Goal: Task Accomplishment & Management: Use online tool/utility

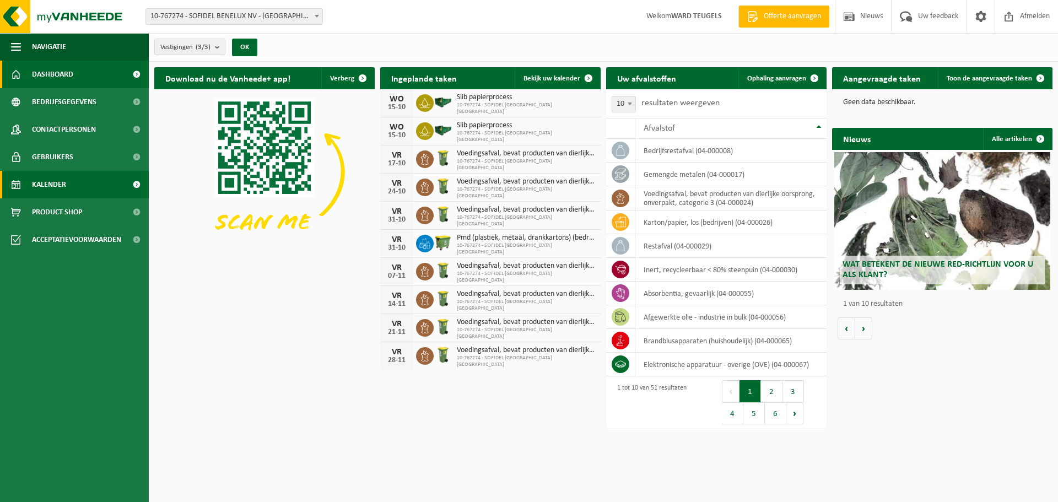
click at [70, 180] on link "Kalender" at bounding box center [74, 185] width 149 height 28
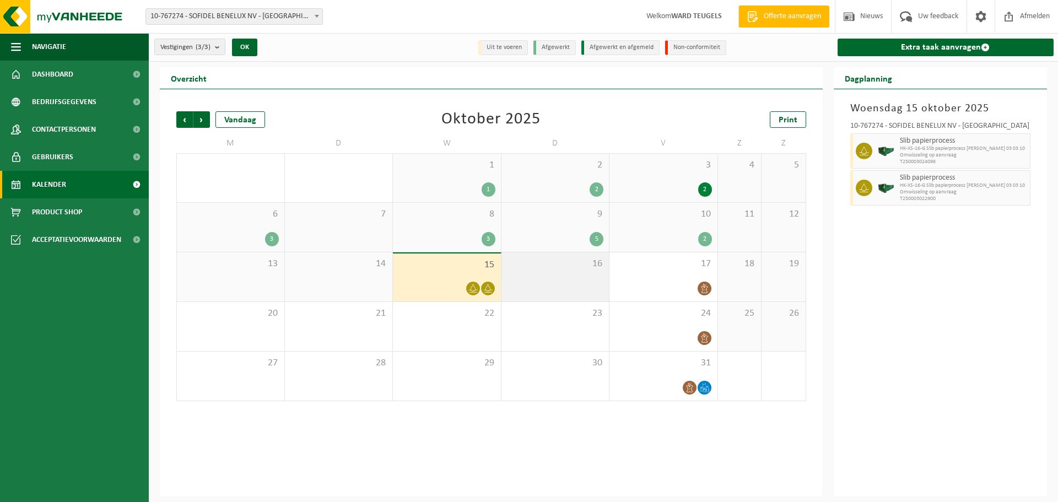
click at [578, 281] on div "16" at bounding box center [556, 276] width 108 height 49
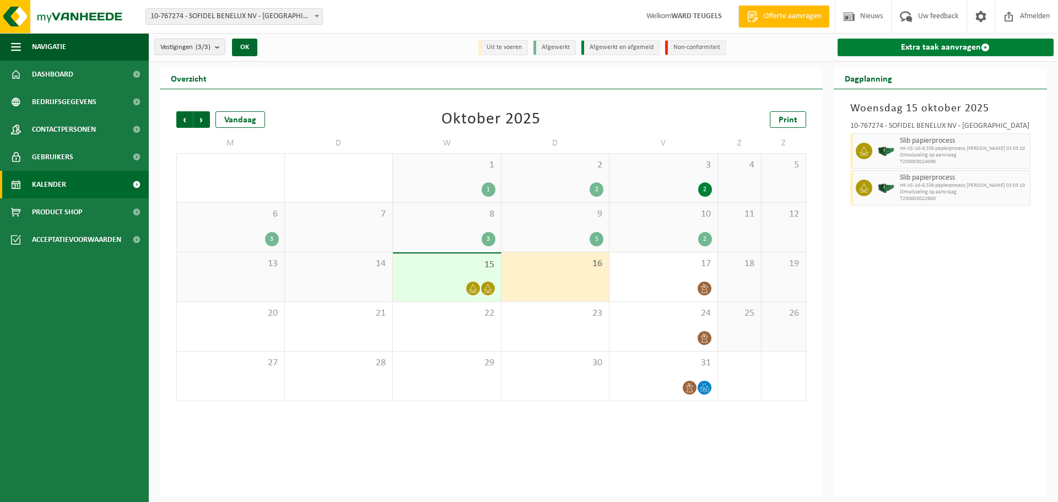
click at [933, 45] on link "Extra taak aanvragen" at bounding box center [946, 48] width 217 height 18
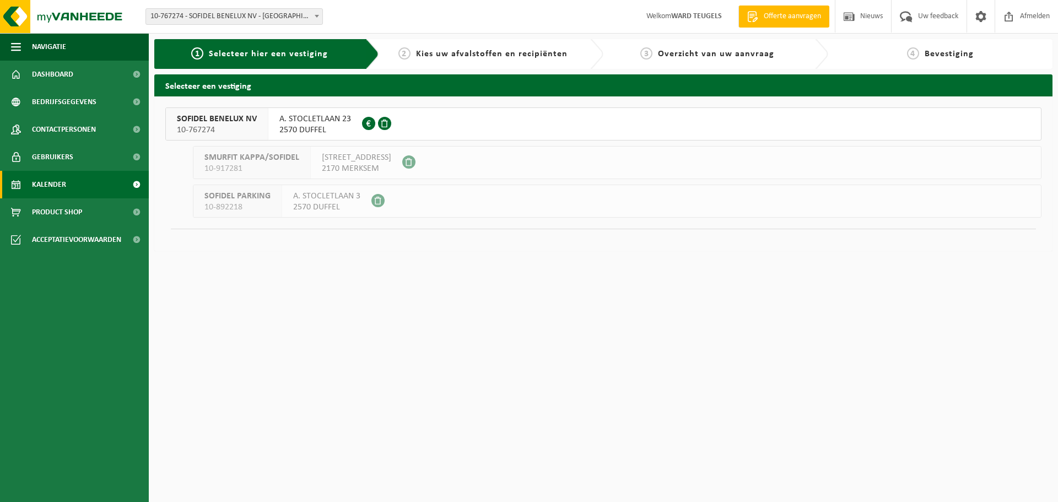
click at [65, 182] on span "Kalender" at bounding box center [49, 185] width 34 height 28
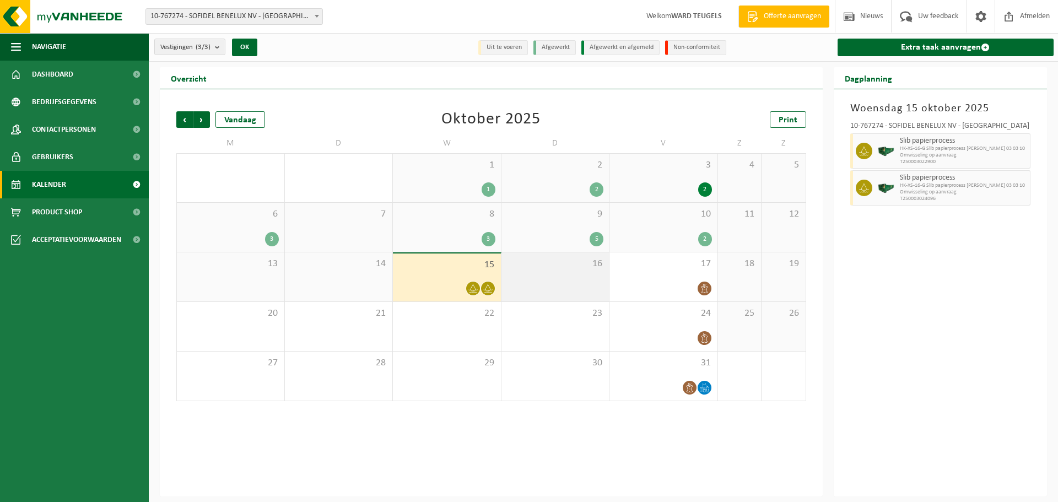
click at [565, 270] on div "16" at bounding box center [556, 276] width 108 height 49
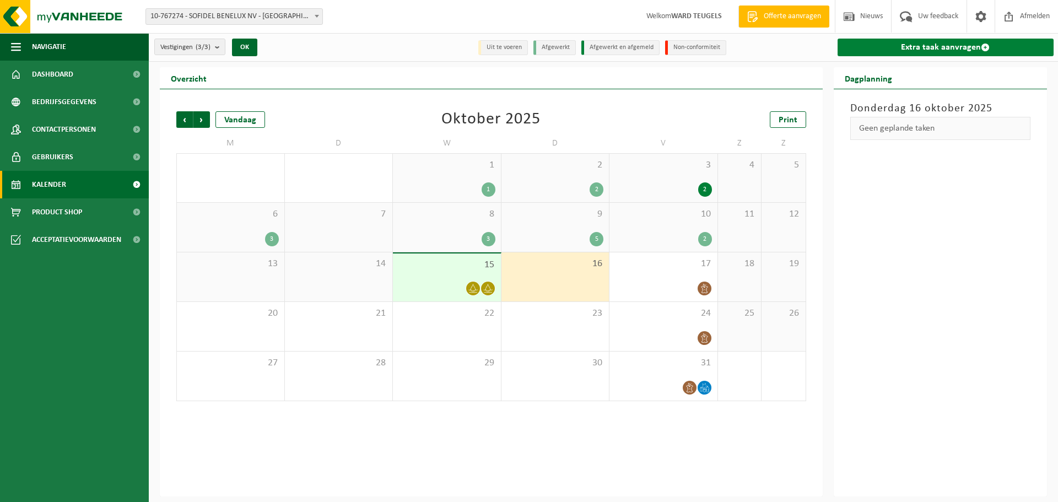
click at [910, 42] on link "Extra taak aanvragen" at bounding box center [946, 48] width 217 height 18
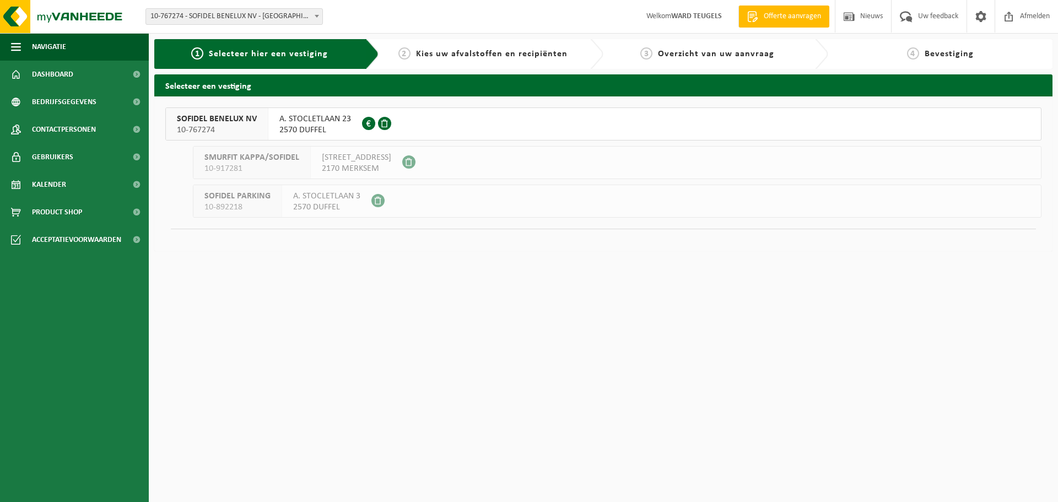
click at [211, 126] on span "10-767274" at bounding box center [217, 130] width 80 height 11
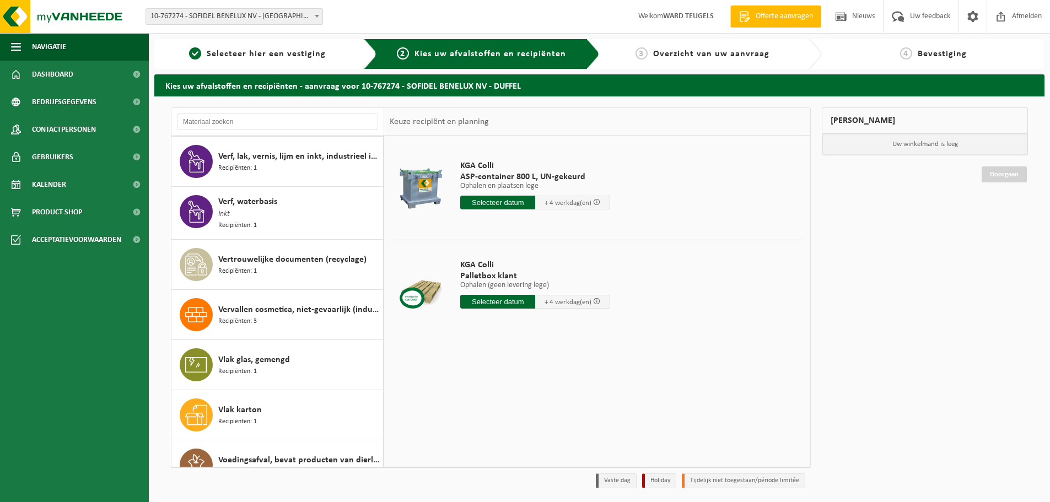
scroll to position [2127, 0]
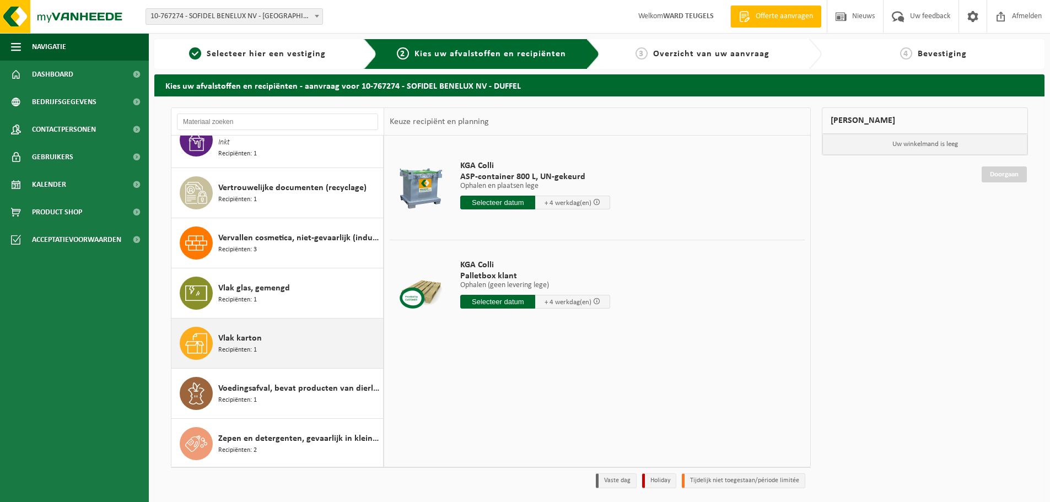
drag, startPoint x: 238, startPoint y: 340, endPoint x: 227, endPoint y: 344, distance: 11.2
click at [238, 340] on span "Vlak karton" at bounding box center [240, 338] width 44 height 13
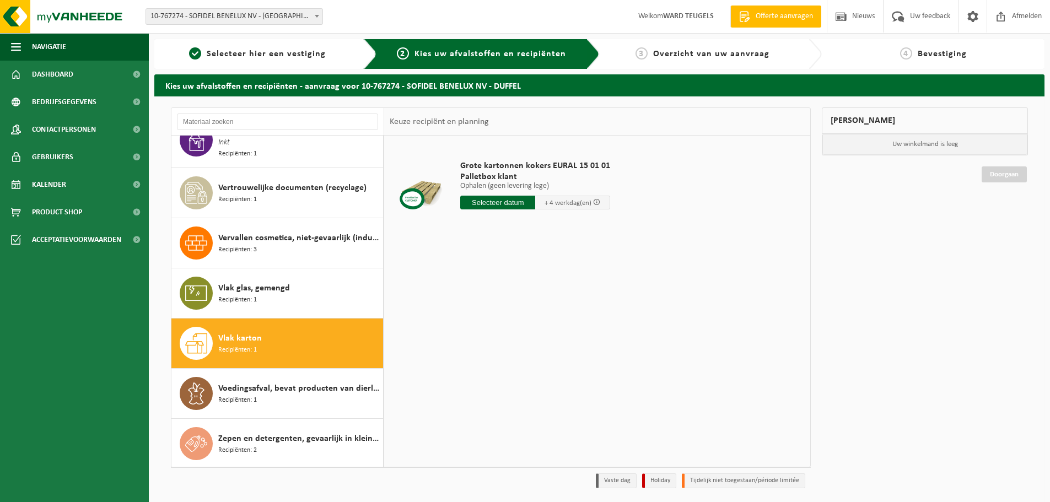
click at [499, 203] on input "text" at bounding box center [497, 203] width 75 height 14
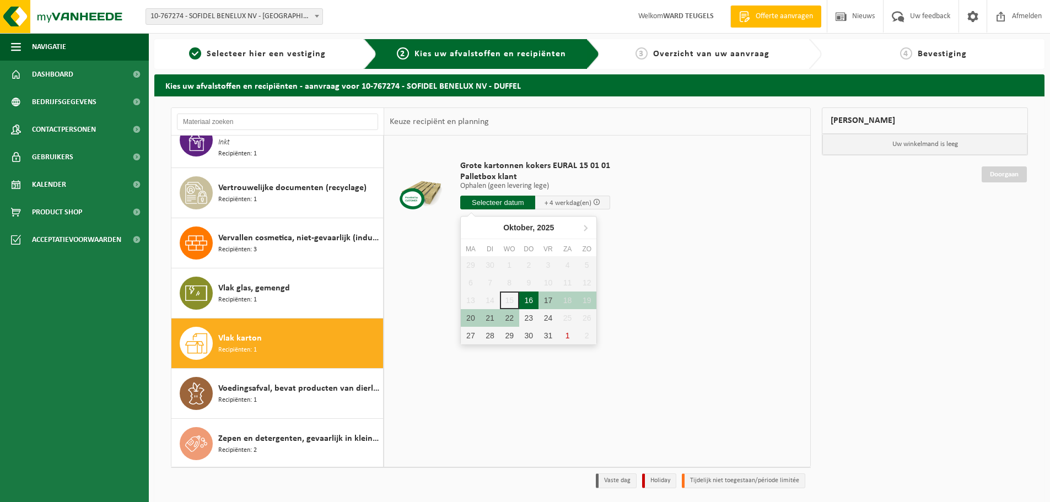
click at [526, 299] on div "16" at bounding box center [528, 301] width 19 height 18
type input "Van 2025-10-16"
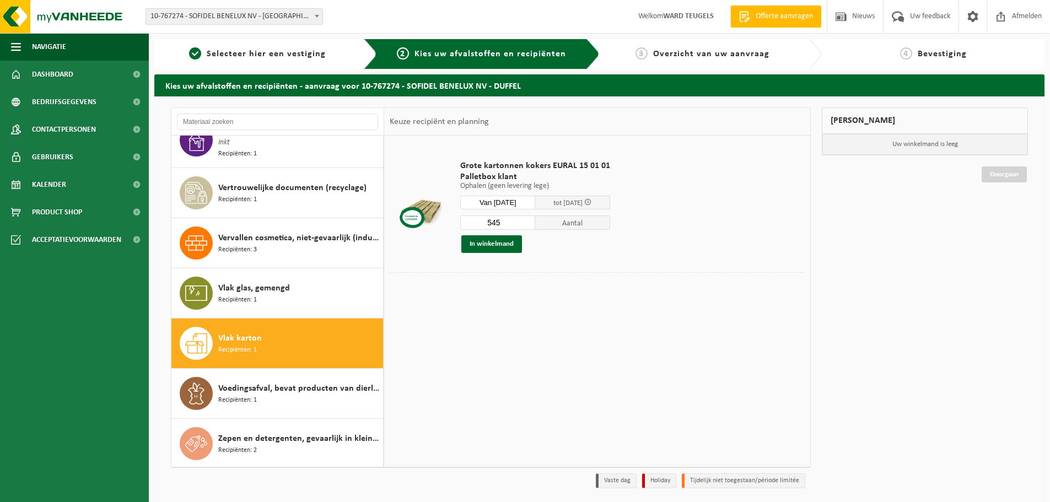
drag, startPoint x: 518, startPoint y: 220, endPoint x: 434, endPoint y: 220, distance: 83.8
click at [434, 220] on tr "Grote kartonnen kokers EURAL 15 01 01 Palletbox klant Ophalen (geen levering le…" at bounding box center [597, 206] width 415 height 131
type input "4"
click at [481, 249] on button "In winkelmand" at bounding box center [491, 244] width 61 height 18
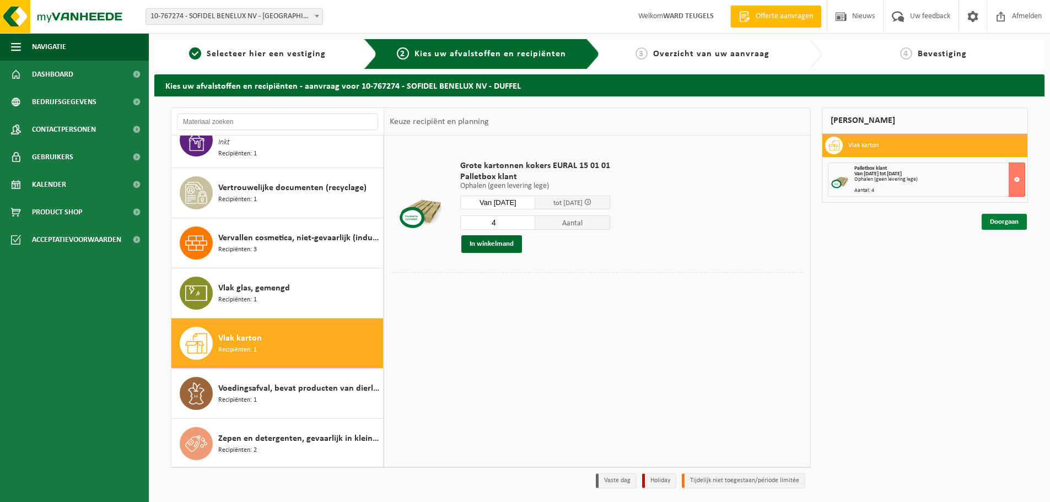
click at [1010, 219] on link "Doorgaan" at bounding box center [1004, 222] width 45 height 16
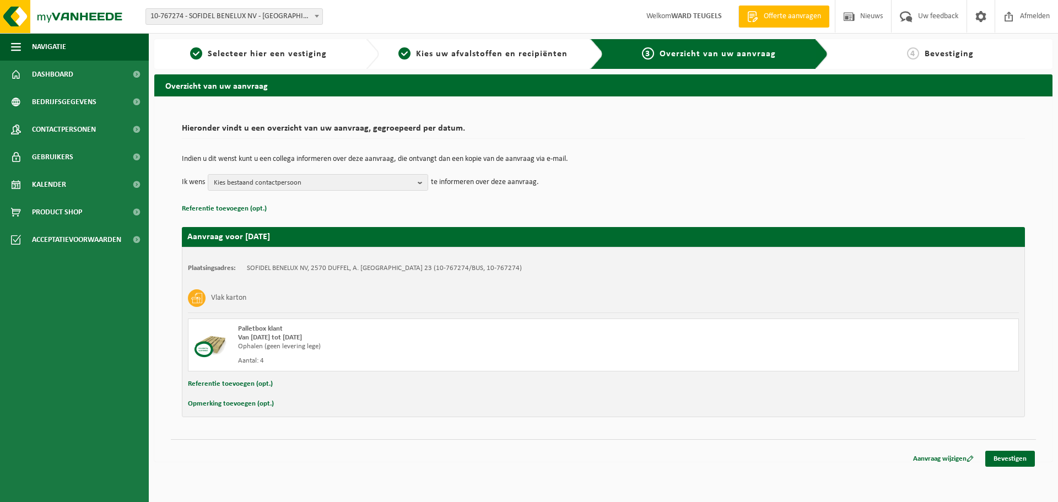
click at [227, 402] on button "Opmerking toevoegen (opt.)" at bounding box center [231, 404] width 86 height 14
click at [273, 410] on input "text" at bounding box center [625, 405] width 766 height 17
type input "4 keven met grote kokers"
click at [1015, 462] on link "Bevestigen" at bounding box center [1010, 461] width 50 height 16
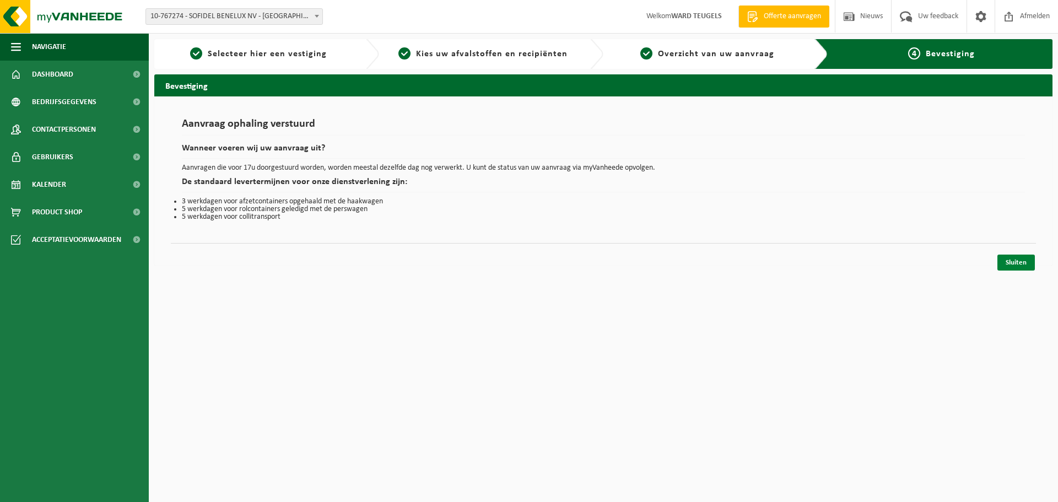
click at [1013, 267] on link "Sluiten" at bounding box center [1016, 263] width 37 height 16
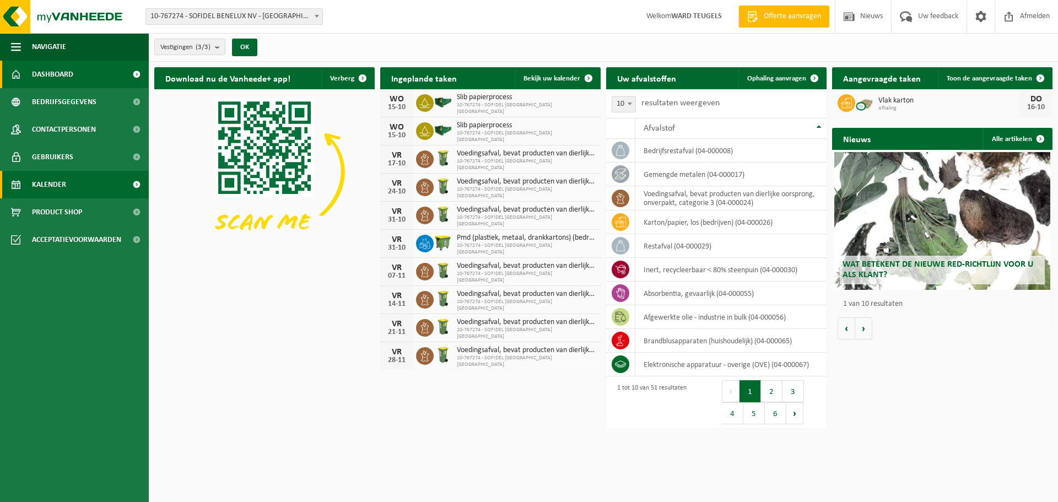
click at [42, 189] on span "Kalender" at bounding box center [49, 185] width 34 height 28
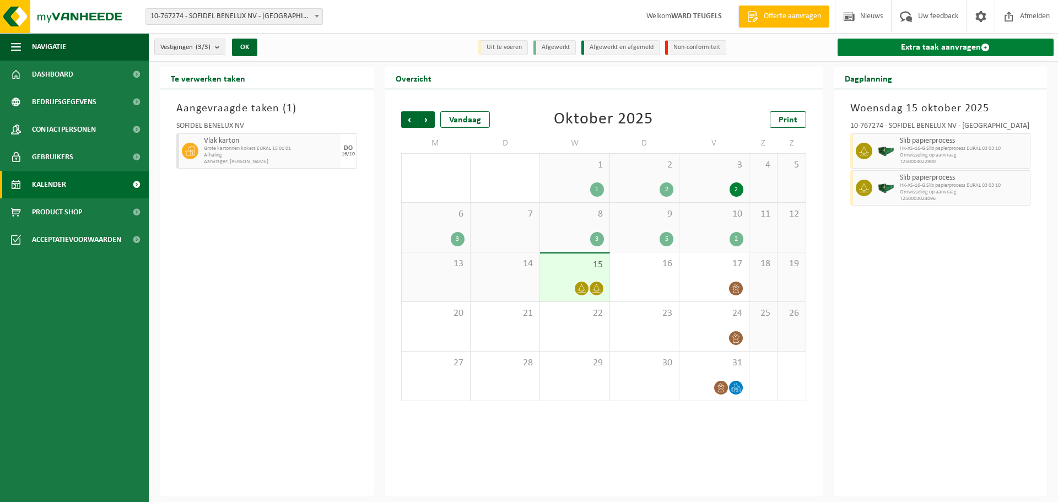
click at [949, 45] on link "Extra taak aanvragen" at bounding box center [946, 48] width 217 height 18
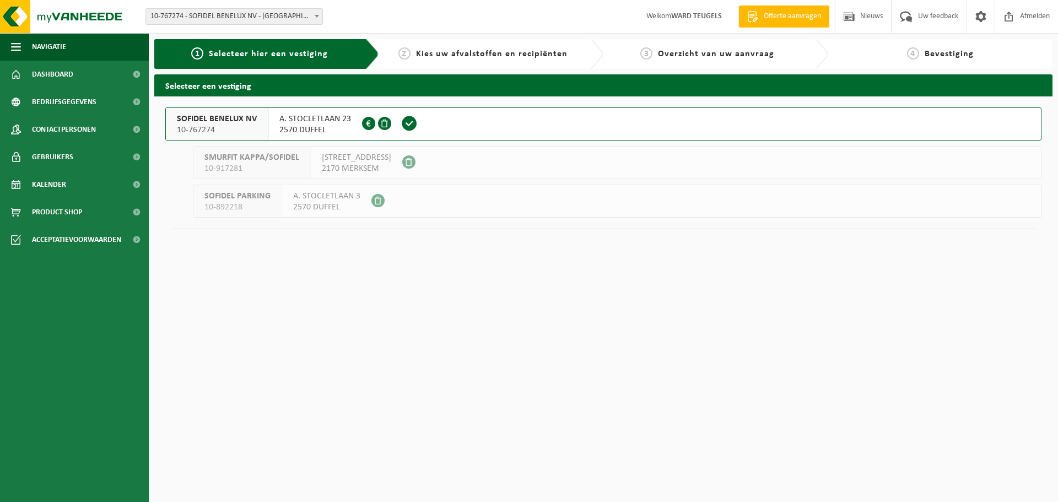
click at [218, 126] on span "10-767274" at bounding box center [217, 130] width 80 height 11
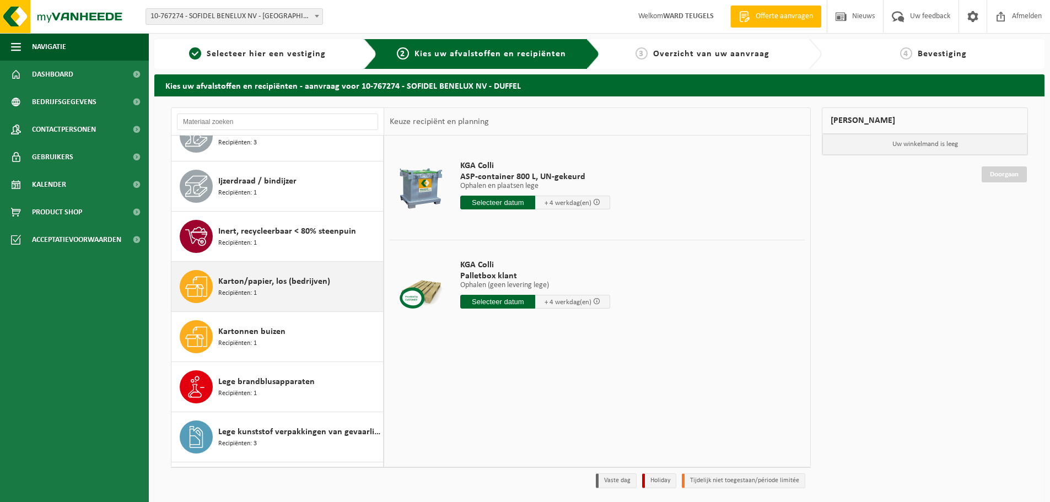
click at [270, 284] on span "Karton/papier, los (bedrijven)" at bounding box center [274, 281] width 112 height 13
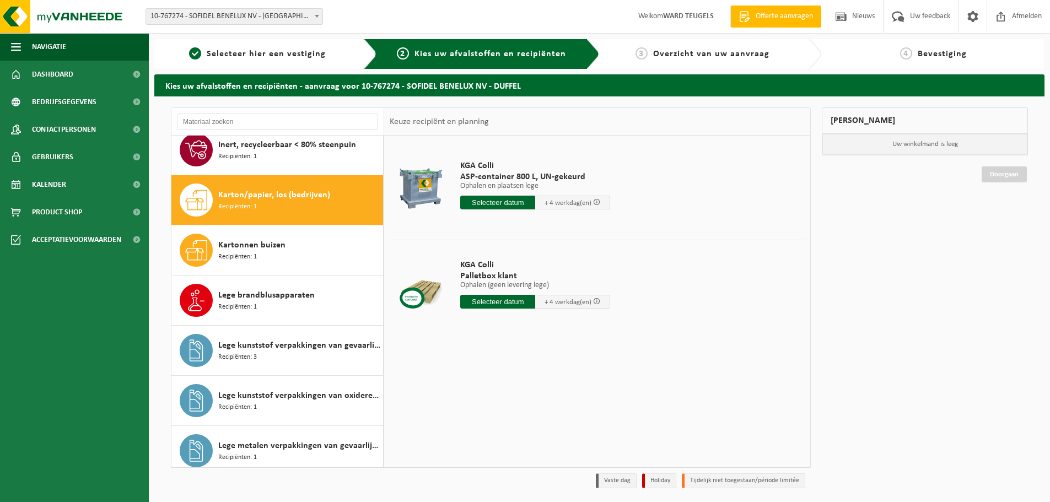
scroll to position [953, 0]
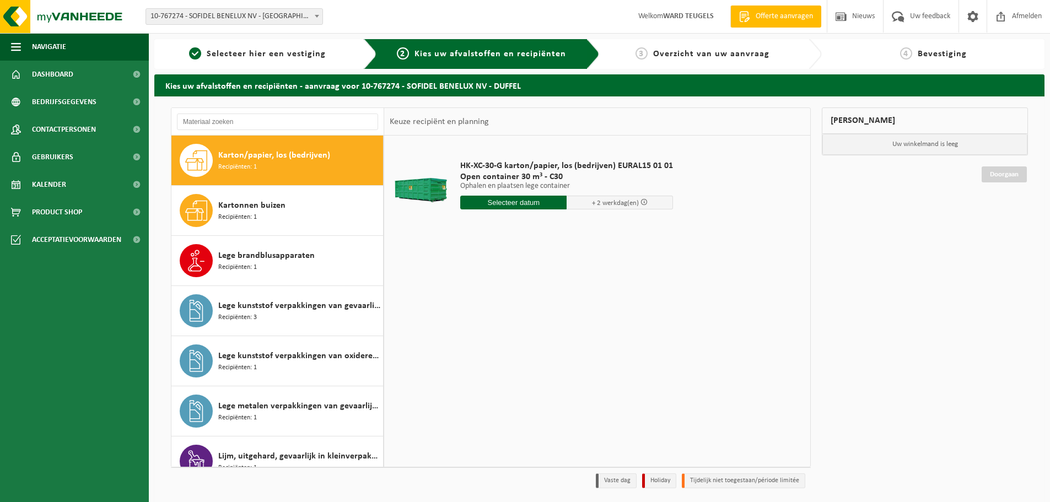
click at [507, 206] on input "text" at bounding box center [513, 203] width 106 height 14
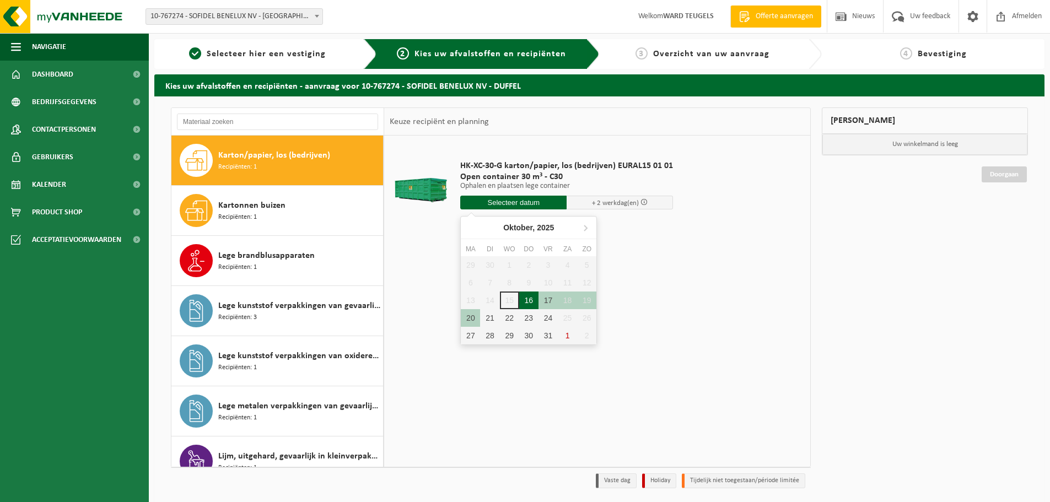
click at [534, 299] on div "16" at bounding box center [528, 301] width 19 height 18
type input "Van 2025-10-16"
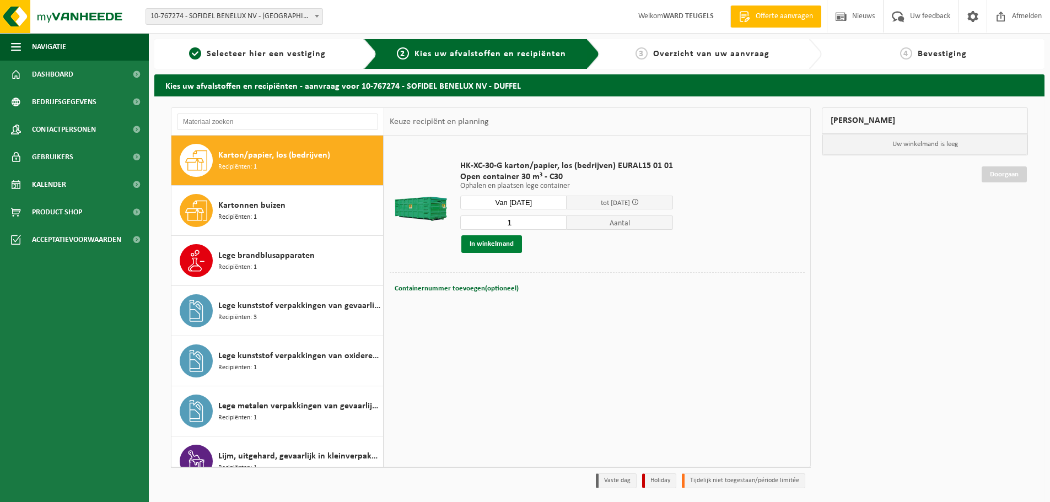
click at [505, 243] on button "In winkelmand" at bounding box center [491, 244] width 61 height 18
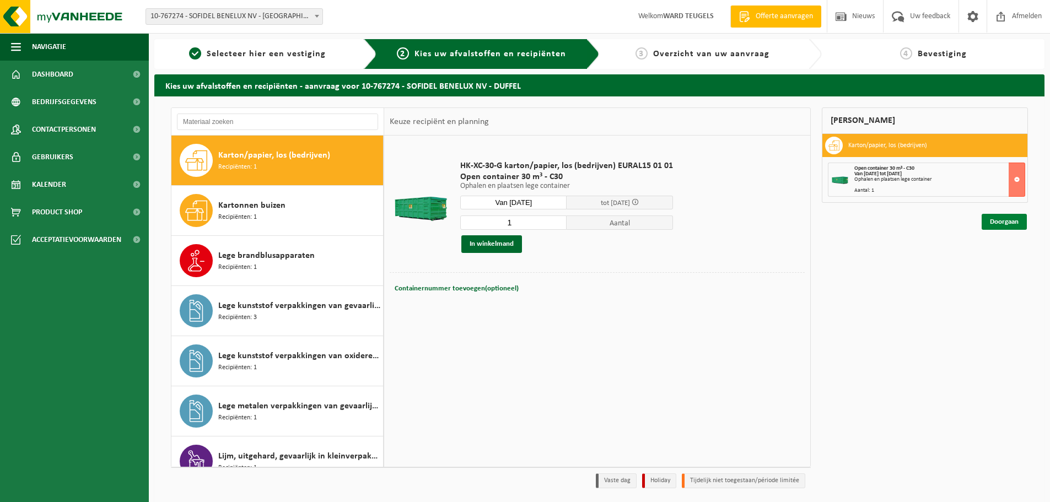
click at [999, 222] on link "Doorgaan" at bounding box center [1004, 222] width 45 height 16
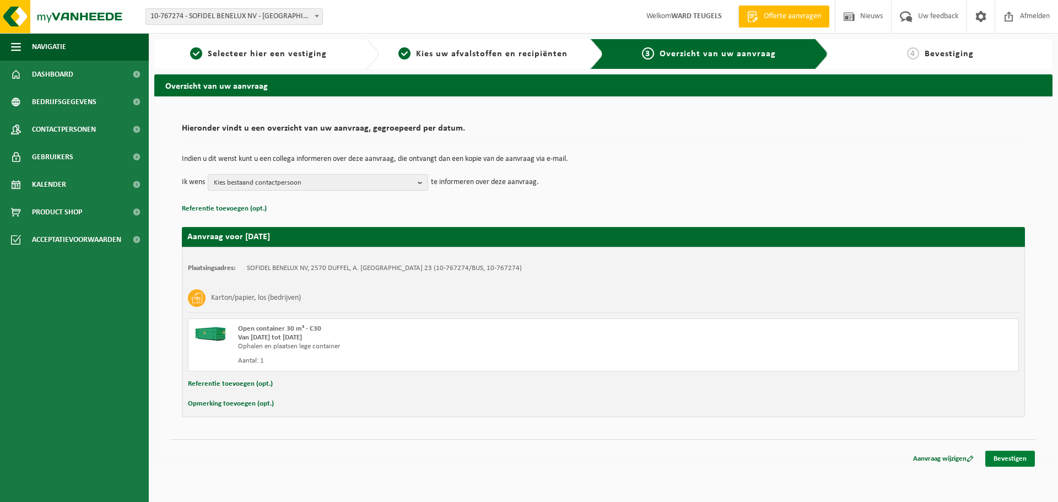
click at [1011, 456] on link "Bevestigen" at bounding box center [1010, 459] width 50 height 16
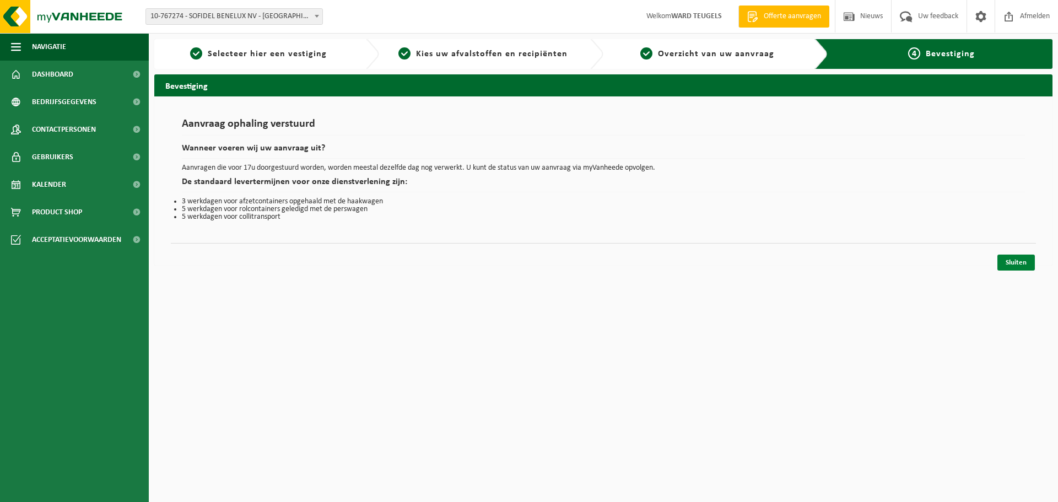
click at [1016, 262] on link "Sluiten" at bounding box center [1016, 263] width 37 height 16
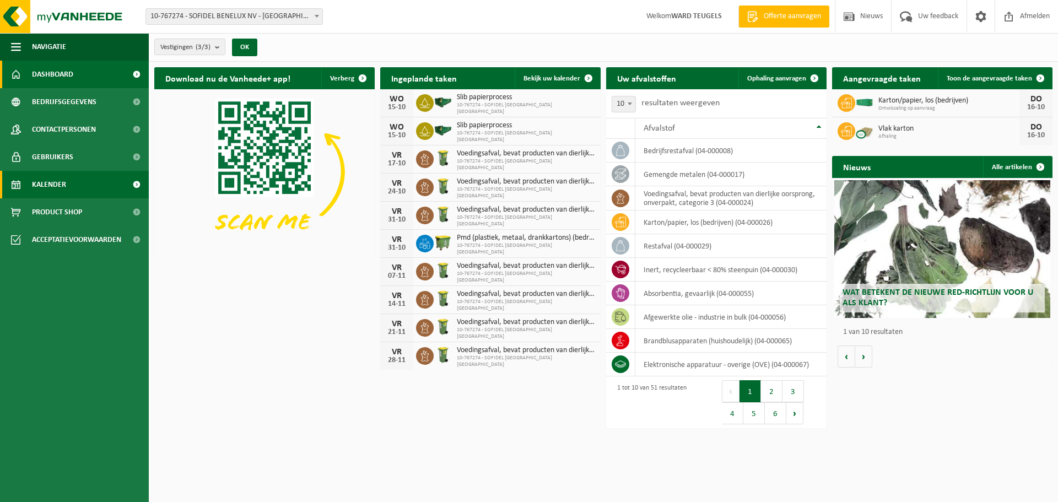
click at [51, 185] on span "Kalender" at bounding box center [49, 185] width 34 height 28
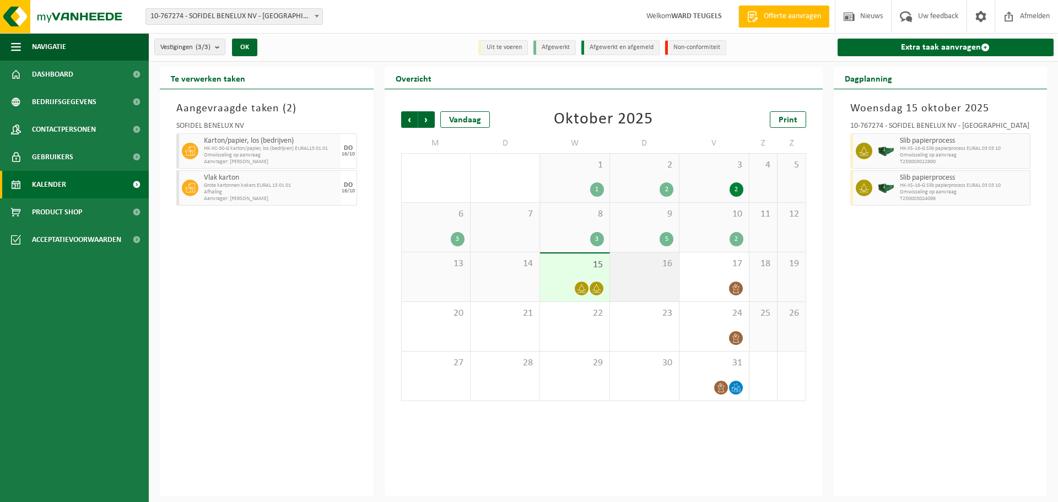
click at [641, 272] on div "16" at bounding box center [644, 276] width 69 height 49
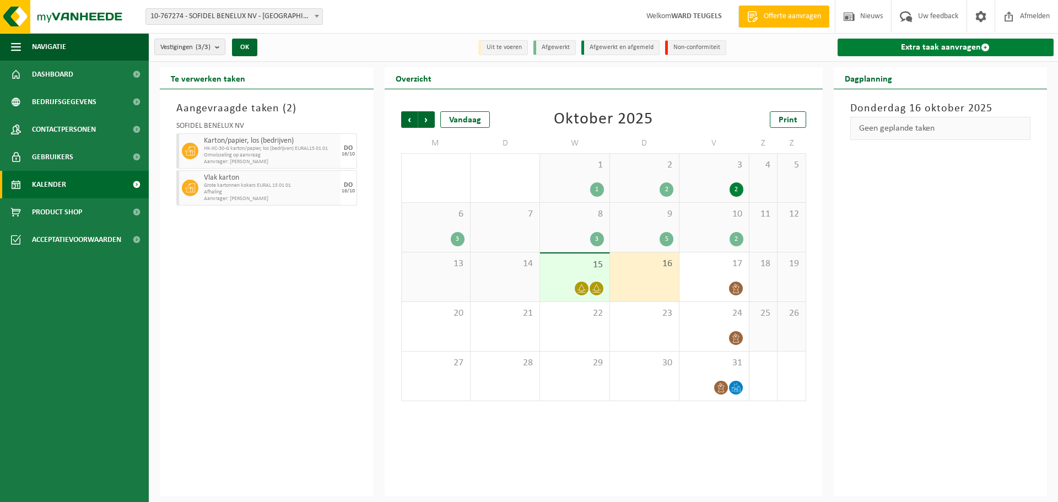
click at [933, 45] on link "Extra taak aanvragen" at bounding box center [946, 48] width 217 height 18
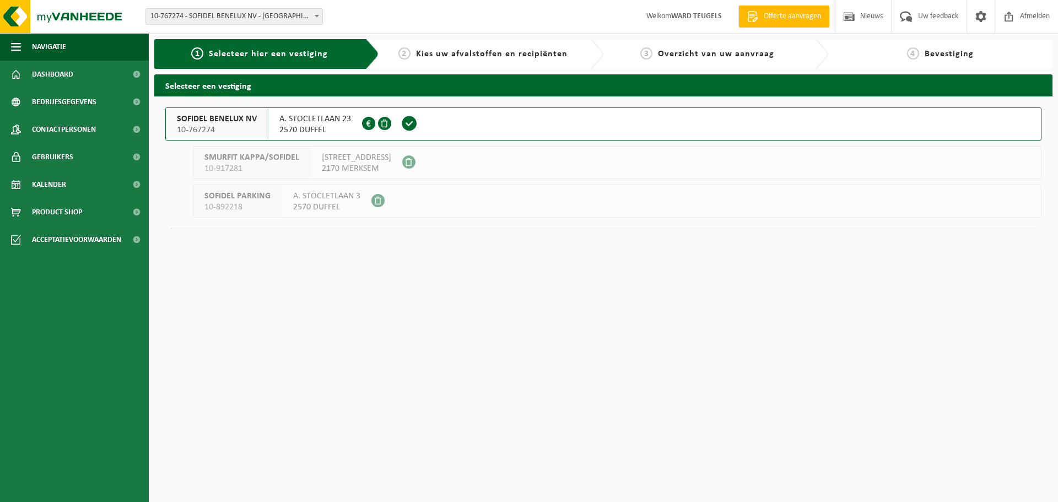
click at [218, 123] on span "SOFIDEL BENELUX NV" at bounding box center [217, 119] width 80 height 11
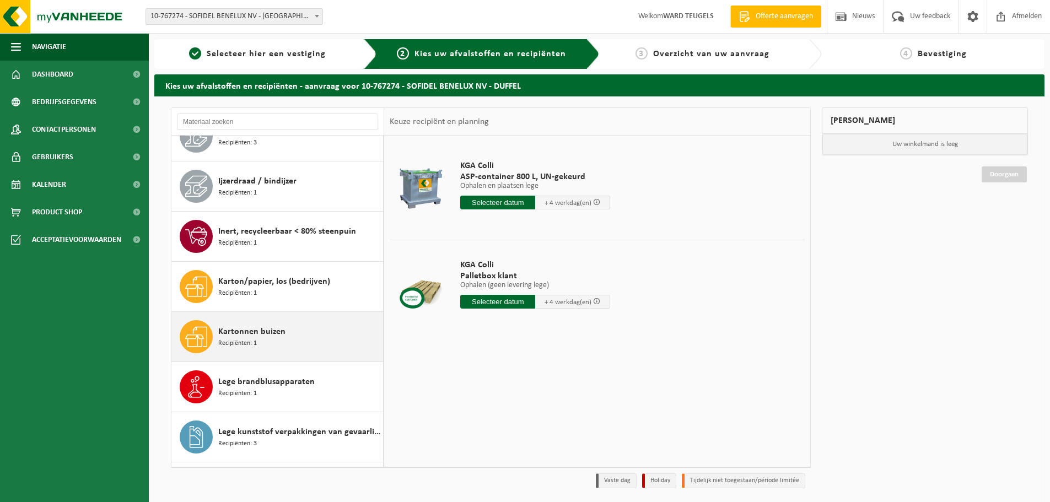
click at [243, 328] on span "Kartonnen buizen" at bounding box center [251, 331] width 67 height 13
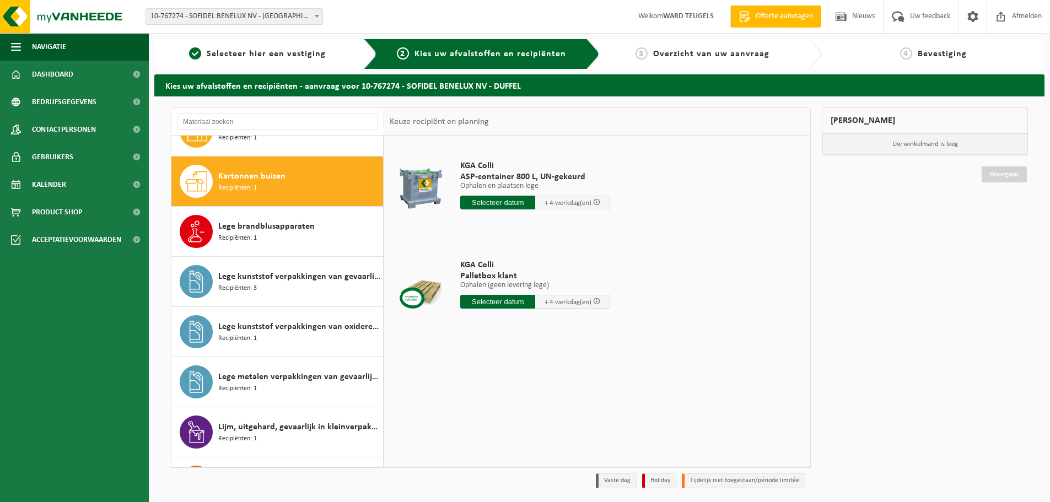
scroll to position [1003, 0]
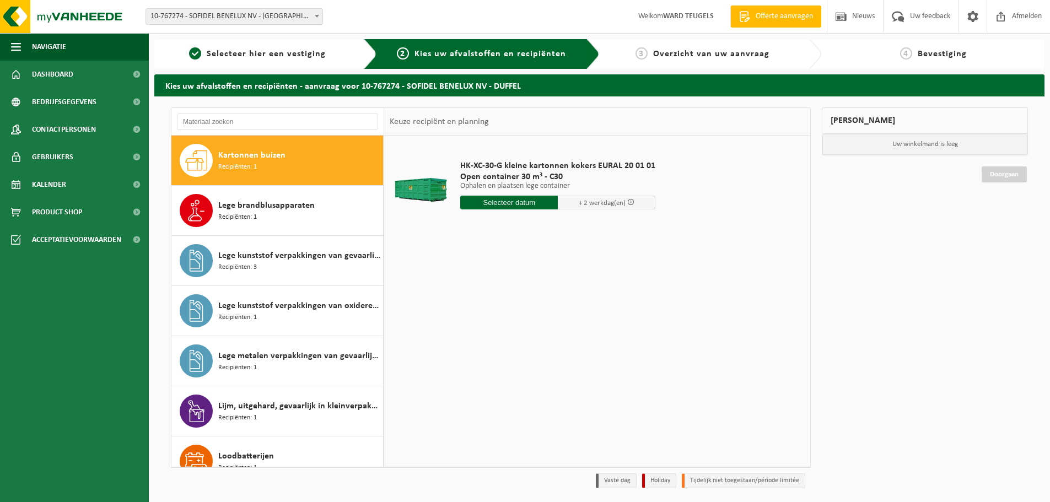
click at [513, 203] on input "text" at bounding box center [509, 203] width 98 height 14
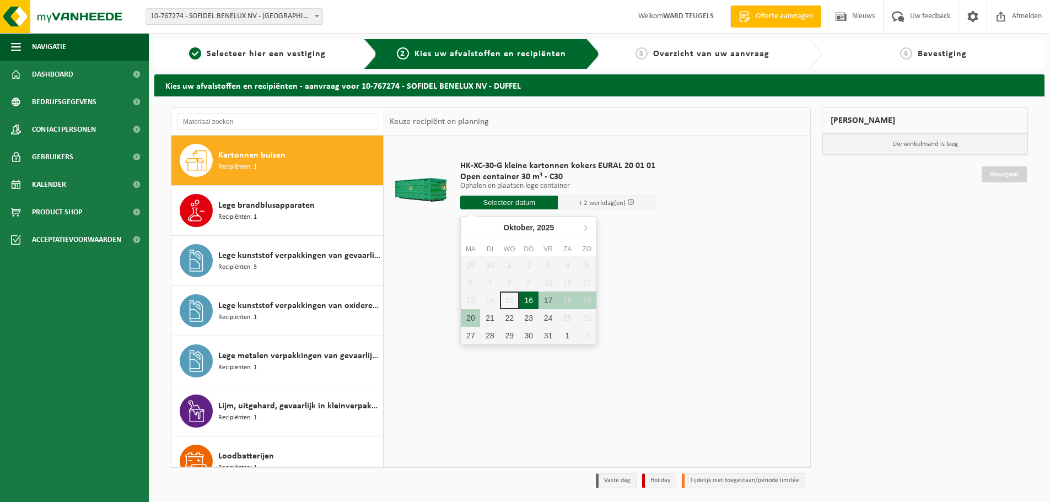
click at [531, 300] on div "16" at bounding box center [528, 301] width 19 height 18
type input "Van [DATE]"
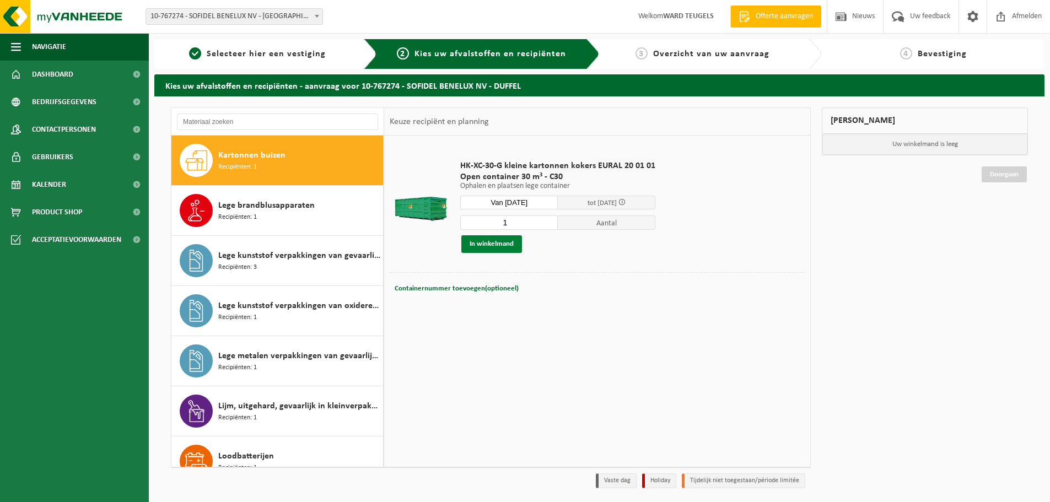
click at [500, 244] on button "In winkelmand" at bounding box center [491, 244] width 61 height 18
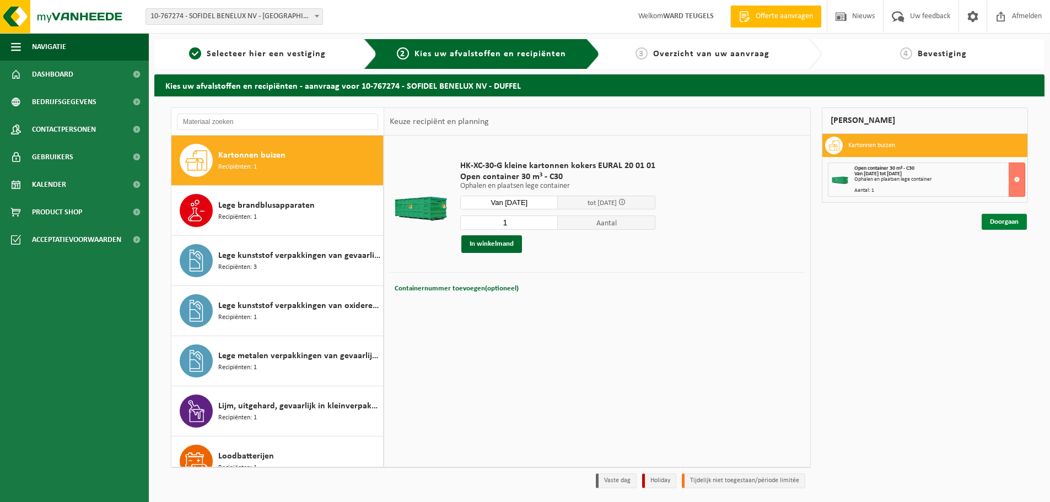
click at [1004, 220] on link "Doorgaan" at bounding box center [1004, 222] width 45 height 16
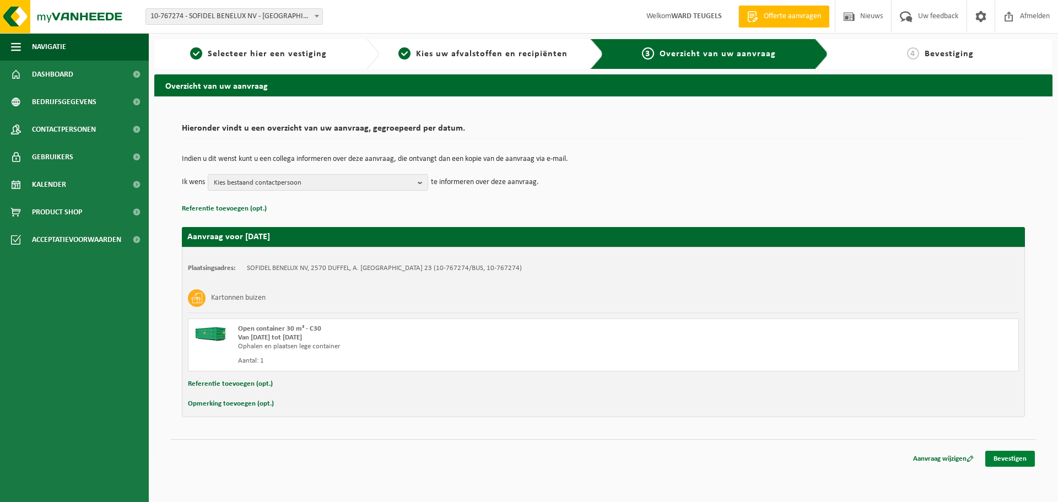
click at [1010, 459] on link "Bevestigen" at bounding box center [1010, 459] width 50 height 16
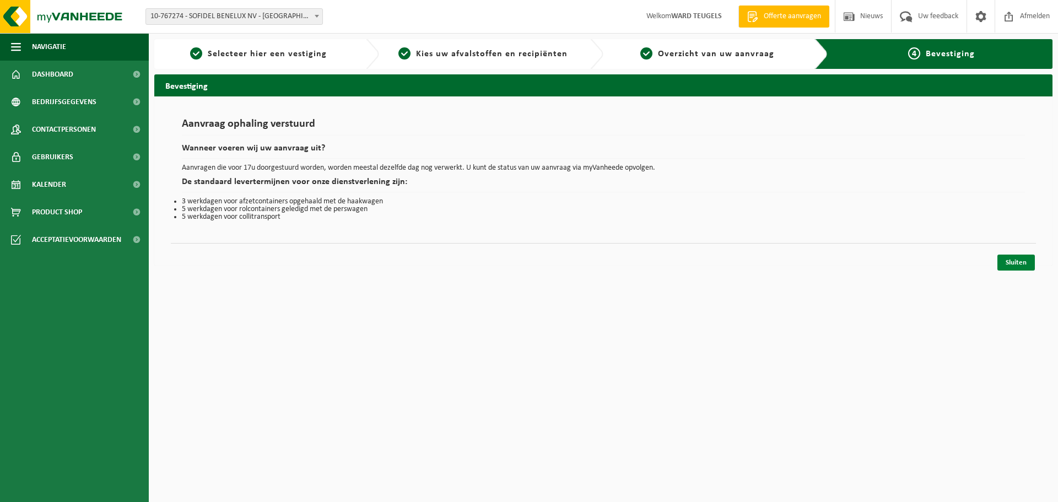
click at [1024, 265] on link "Sluiten" at bounding box center [1016, 263] width 37 height 16
